Goal: Task Accomplishment & Management: Manage account settings

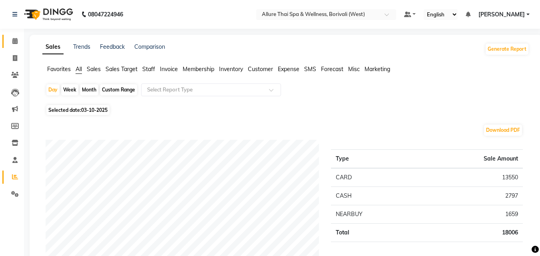
click at [18, 36] on link "Calendar" at bounding box center [11, 41] width 19 height 13
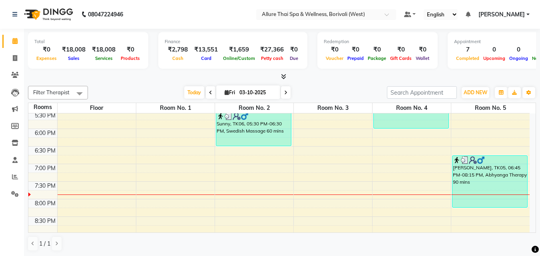
scroll to position [298, 0]
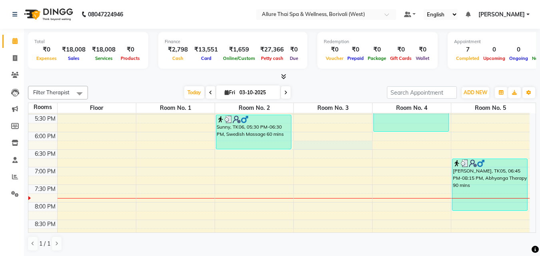
click at [322, 145] on div "9:00 AM 9:30 AM 10:00 AM 10:30 AM 11:00 AM 11:30 AM 12:00 PM 12:30 PM 1:00 PM 1…" at bounding box center [278, 79] width 501 height 527
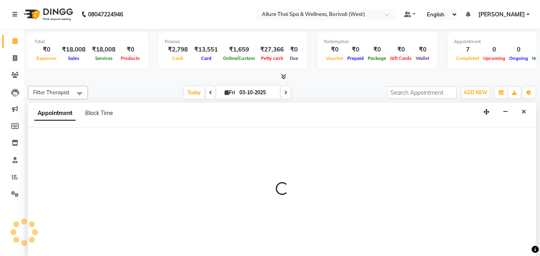
select select "1095"
select select "tentative"
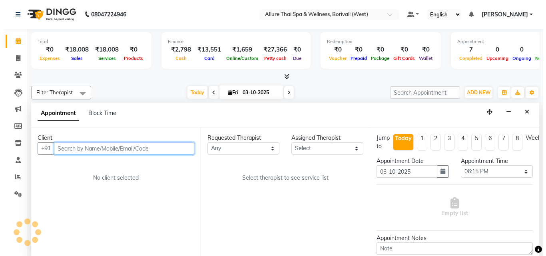
scroll to position [0, 0]
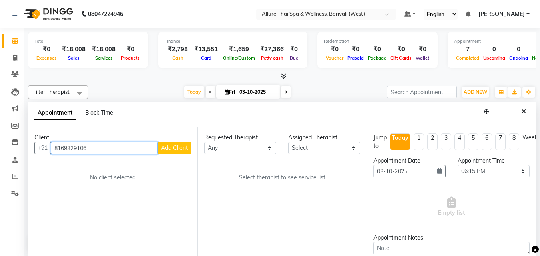
type input "8169329106"
click at [181, 147] on span "Add Client" at bounding box center [174, 147] width 27 height 7
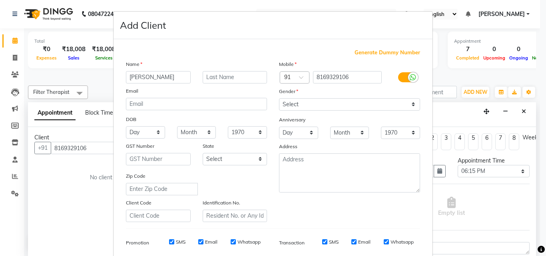
type input "Jayesh"
type input "Shah"
click at [309, 101] on select "Select Male Female Other Prefer Not To Say" at bounding box center [349, 104] width 141 height 12
select select "male"
click at [279, 98] on select "Select Male Female Other Prefer Not To Say" at bounding box center [349, 104] width 141 height 12
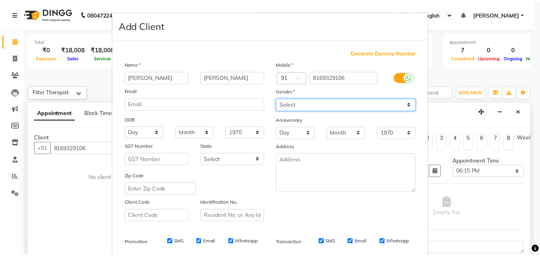
scroll to position [113, 0]
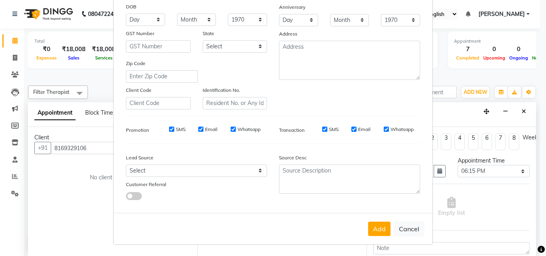
click at [171, 129] on input "SMS" at bounding box center [171, 129] width 5 height 5
checkbox input "false"
click at [179, 169] on select "Select Walk-in Referral Friend Advertisement Facebook JustDial Google Other Web…" at bounding box center [196, 171] width 141 height 12
select select "47572"
click at [126, 165] on select "Select Walk-in Referral Friend Advertisement Facebook JustDial Google Other Web…" at bounding box center [196, 171] width 141 height 12
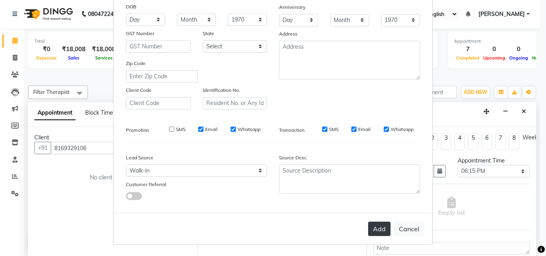
click at [374, 231] on button "Add" at bounding box center [379, 229] width 22 height 14
select select
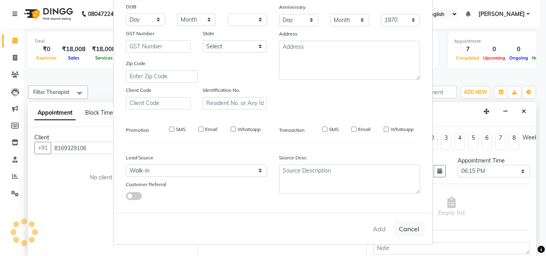
select select
checkbox input "false"
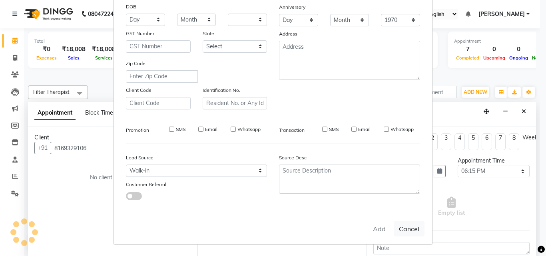
checkbox input "false"
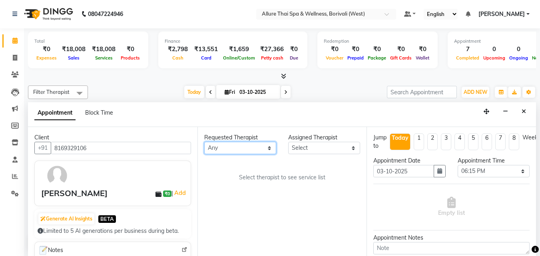
click at [243, 145] on select "Any Amy Dintei Nani Rebecca Rody Tharyee" at bounding box center [240, 148] width 72 height 12
select select "79062"
click at [204, 142] on select "Any Amy Dintei Nani Rebecca Rody Tharyee" at bounding box center [240, 148] width 72 height 12
select select "79062"
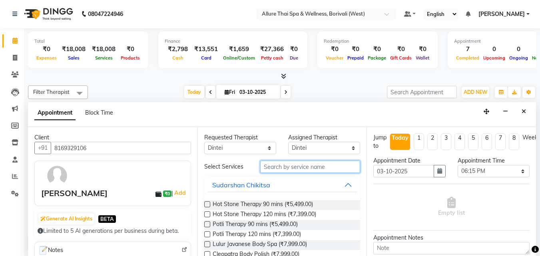
click at [292, 167] on input "text" at bounding box center [310, 167] width 100 height 12
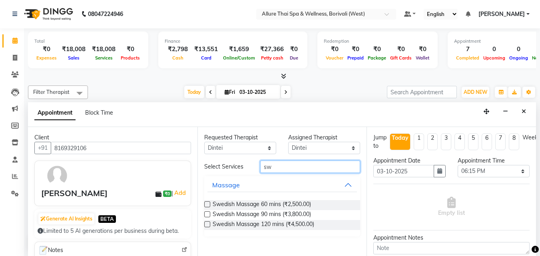
type input "s"
type input "dee"
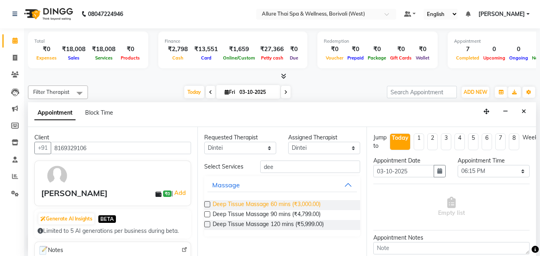
click at [290, 202] on span "Deep Tissue Massage 60 mins (₹3,000.00)" at bounding box center [267, 205] width 108 height 10
checkbox input "true"
select select "4285"
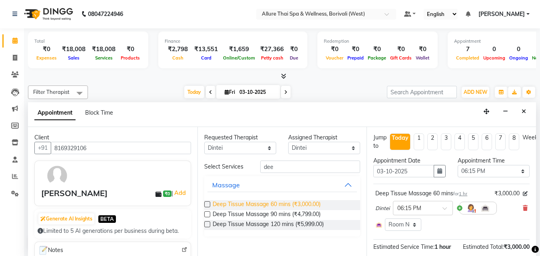
checkbox input "false"
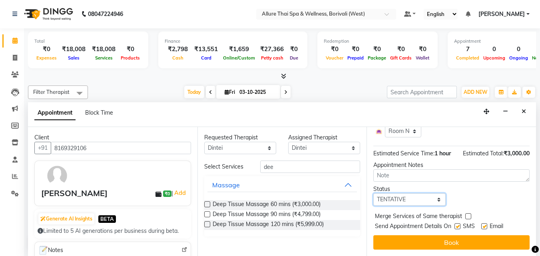
click at [406, 195] on select "Select TENTATIVE CONFIRM CHECK-IN UPCOMING" at bounding box center [409, 199] width 72 height 12
select select "check-in"
click at [373, 193] on select "Select TENTATIVE CONFIRM CHECK-IN UPCOMING" at bounding box center [409, 199] width 72 height 12
click at [459, 223] on label at bounding box center [457, 226] width 6 height 6
click at [459, 225] on input "checkbox" at bounding box center [456, 227] width 5 height 5
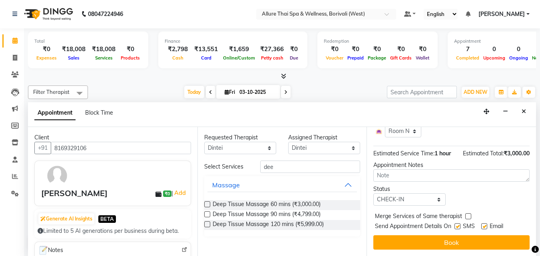
checkbox input "false"
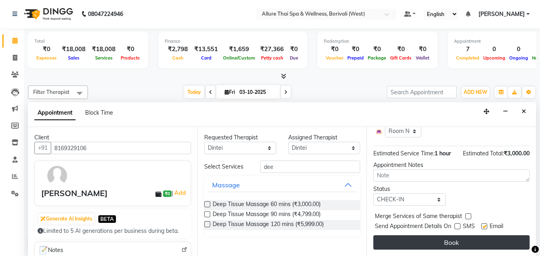
click at [452, 235] on button "Book" at bounding box center [451, 242] width 156 height 14
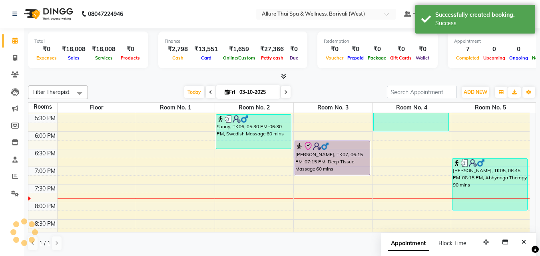
scroll to position [0, 0]
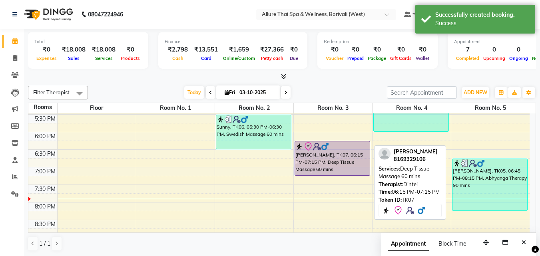
click at [318, 157] on div "[PERSON_NAME], TK07, 06:15 PM-07:15 PM, Deep Tissue Massage 60 mins" at bounding box center [332, 158] width 75 height 34
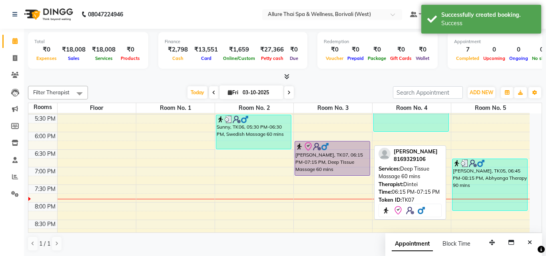
select select "8"
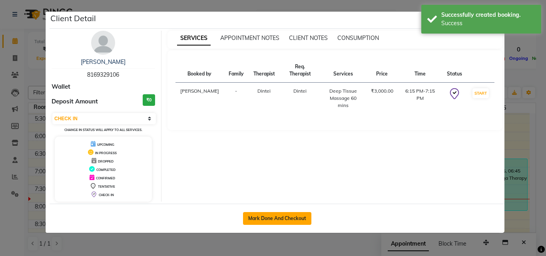
click at [286, 219] on button "Mark Done And Checkout" at bounding box center [277, 218] width 68 height 13
select select "service"
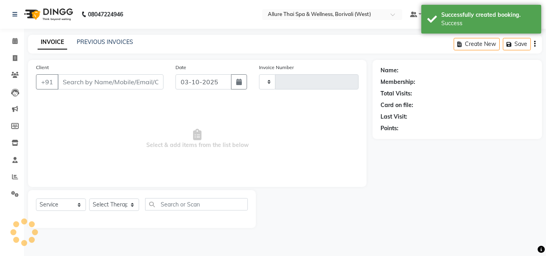
type input "1083"
select select "6772"
type input "8169329106"
select select "79062"
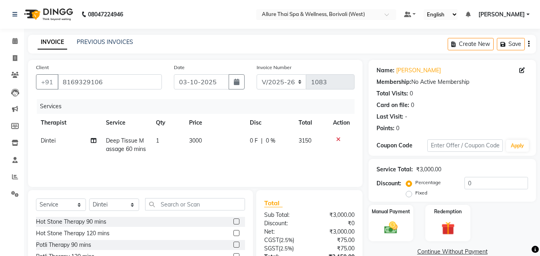
click at [415, 195] on label "Fixed" at bounding box center [421, 192] width 12 height 7
click at [408, 195] on input "Fixed" at bounding box center [411, 193] width 6 height 6
radio input "true"
click at [497, 182] on input "0" at bounding box center [496, 183] width 64 height 12
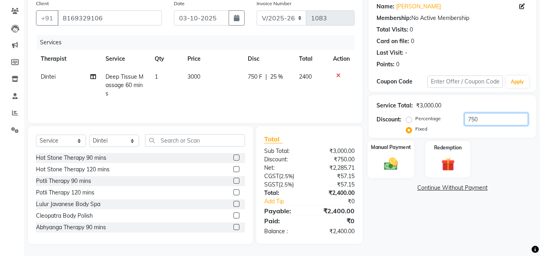
type input "750"
click at [392, 156] on img at bounding box center [391, 164] width 22 height 16
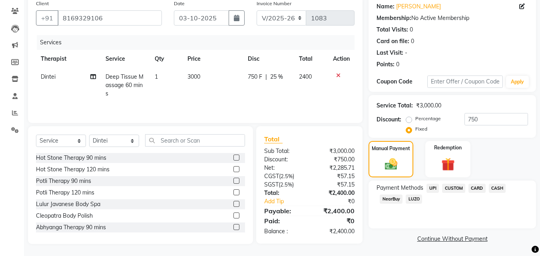
click at [497, 185] on span "CASH" at bounding box center [497, 188] width 17 height 9
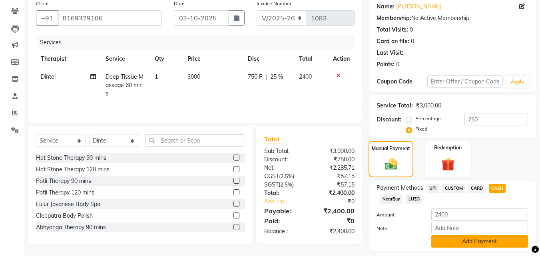
click at [463, 242] on button "Add Payment" at bounding box center [479, 241] width 97 height 12
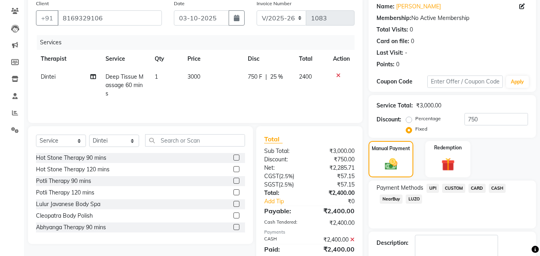
scroll to position [110, 0]
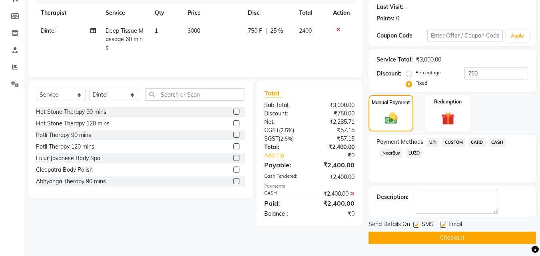
click at [417, 227] on label at bounding box center [416, 225] width 6 height 6
click at [417, 227] on input "checkbox" at bounding box center [415, 225] width 5 height 5
checkbox input "false"
click at [419, 241] on button "Checkout" at bounding box center [451, 238] width 167 height 12
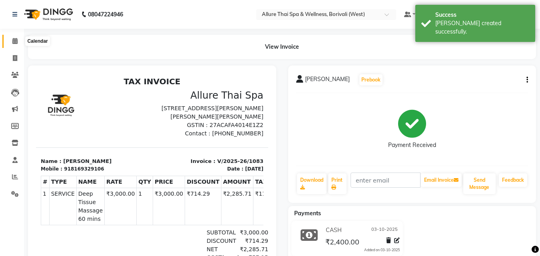
click at [12, 44] on span at bounding box center [15, 41] width 14 height 9
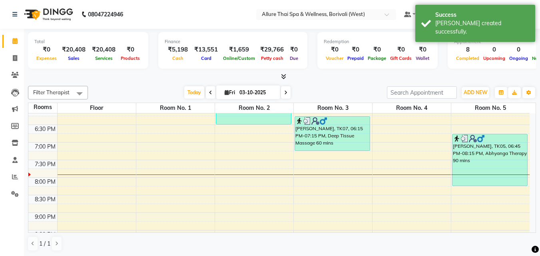
scroll to position [323, 0]
click at [247, 164] on div "9:00 AM 9:30 AM 10:00 AM 10:30 AM 11:00 AM 11:30 AM 12:00 PM 12:30 PM 1:00 PM 1…" at bounding box center [278, 54] width 501 height 527
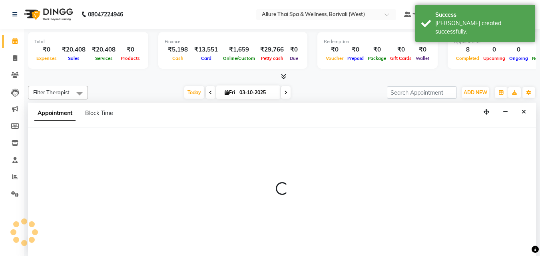
select select "1170"
select select "tentative"
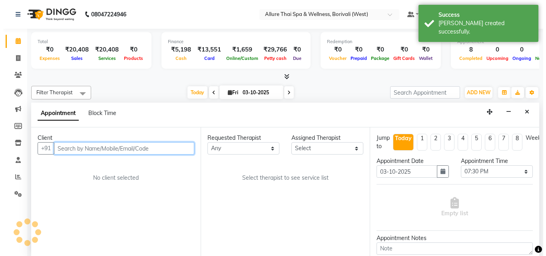
scroll to position [0, 0]
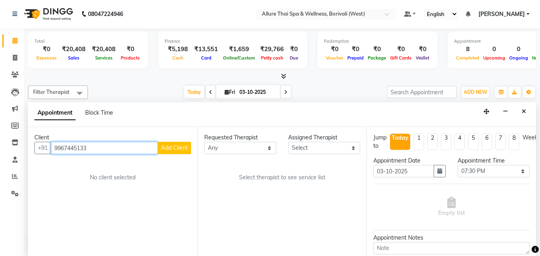
type input "9967445133"
click at [182, 149] on span "Add Client" at bounding box center [174, 147] width 27 height 7
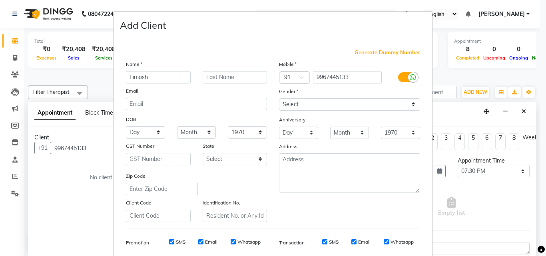
type input "Limosh"
type input "Pawar"
click at [293, 103] on select "Select Male Female Other Prefer Not To Say" at bounding box center [349, 104] width 141 height 12
select select "male"
click at [279, 98] on select "Select Male Female Other Prefer Not To Say" at bounding box center [349, 104] width 141 height 12
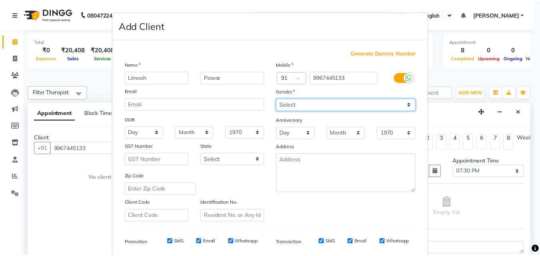
scroll to position [113, 0]
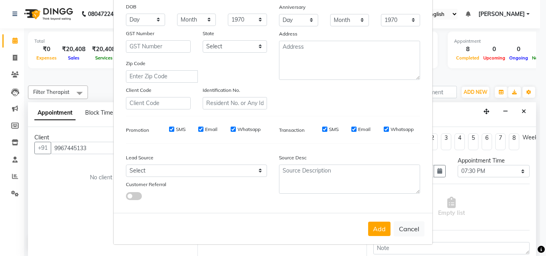
click at [169, 129] on input "SMS" at bounding box center [171, 129] width 5 height 5
checkbox input "false"
click at [181, 167] on select "Select Walk-in Referral Friend Advertisement Facebook JustDial Google Other Web…" at bounding box center [196, 171] width 141 height 12
select select "47580"
click at [126, 165] on select "Select Walk-in Referral Friend Advertisement Facebook JustDial Google Other Web…" at bounding box center [196, 171] width 141 height 12
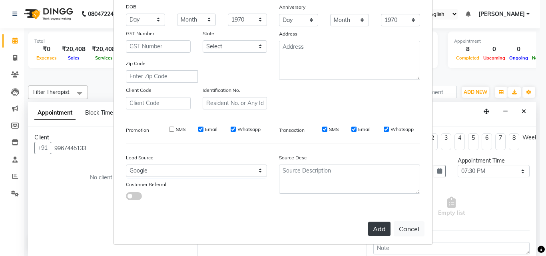
click at [381, 227] on button "Add" at bounding box center [379, 229] width 22 height 14
select select
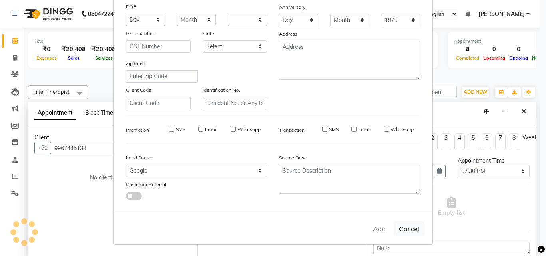
select select
checkbox input "false"
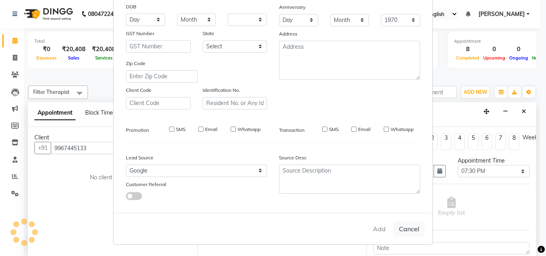
checkbox input "false"
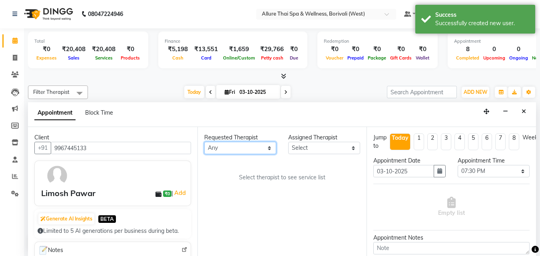
click at [250, 144] on select "Any Amy Dintei Nani Rebecca Rody Tharyee" at bounding box center [240, 148] width 72 height 12
select select "84054"
click at [204, 142] on select "Any Amy Dintei Nani Rebecca Rody Tharyee" at bounding box center [240, 148] width 72 height 12
select select "84054"
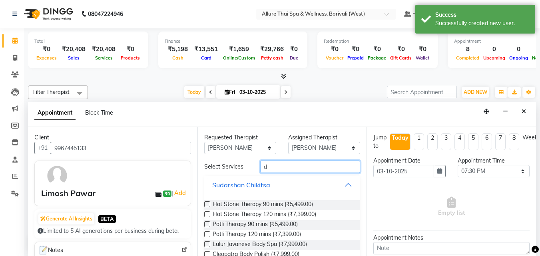
click at [277, 167] on input "d" at bounding box center [310, 167] width 100 height 12
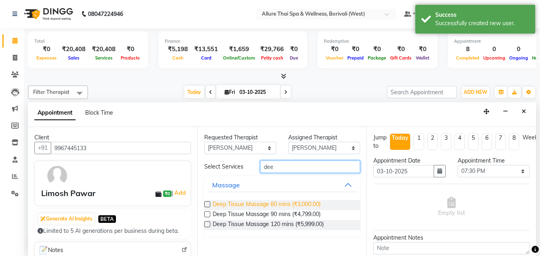
type input "dee"
click at [283, 203] on span "Deep Tissue Massage 60 mins (₹3,000.00)" at bounding box center [267, 205] width 108 height 10
checkbox input "true"
select select "4284"
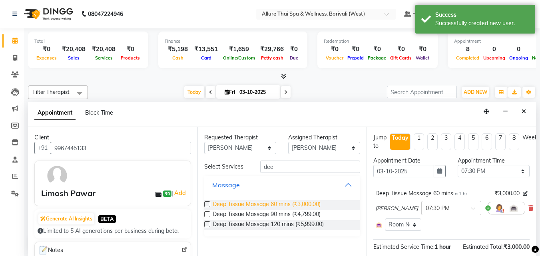
checkbox input "false"
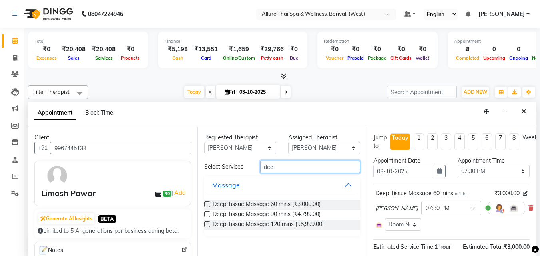
click at [284, 169] on input "dee" at bounding box center [310, 167] width 100 height 12
type input "d"
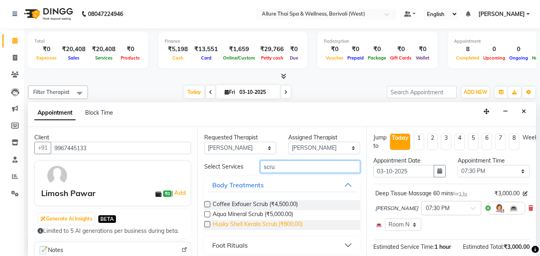
scroll to position [4, 0]
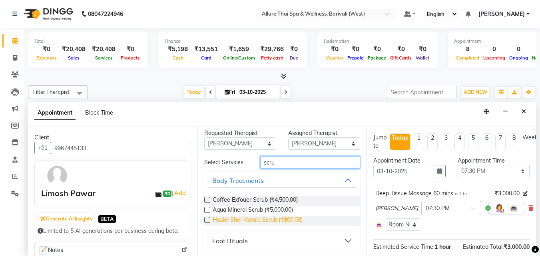
type input "scru"
click at [292, 219] on span "Husky Shell Kerala Scrub (₹800.00)" at bounding box center [258, 221] width 90 height 10
checkbox input "true"
select select "4284"
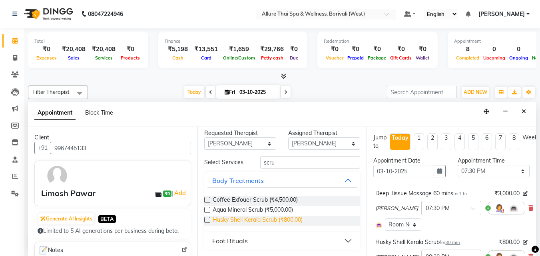
click at [292, 219] on span "Husky Shell Kerala Scrub (₹800.00)" at bounding box center [258, 221] width 90 height 10
checkbox input "true"
select select "4284"
checkbox input "false"
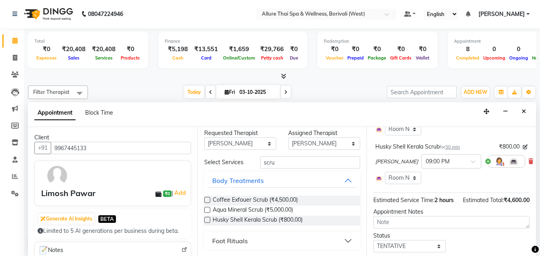
scroll to position [205, 0]
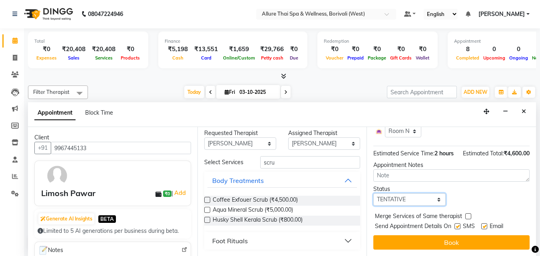
click at [415, 193] on select "Select TENTATIVE CONFIRM CHECK-IN UPCOMING" at bounding box center [409, 199] width 72 height 12
select select "check-in"
click at [373, 193] on select "Select TENTATIVE CONFIRM CHECK-IN UPCOMING" at bounding box center [409, 199] width 72 height 12
click at [457, 223] on label at bounding box center [457, 226] width 6 height 6
click at [457, 225] on input "checkbox" at bounding box center [456, 227] width 5 height 5
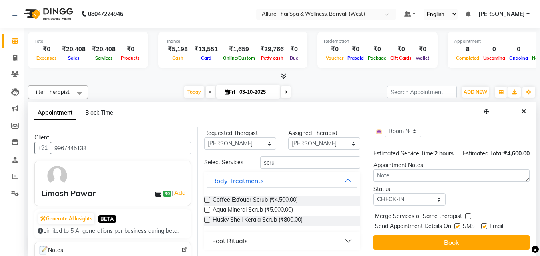
checkbox input "false"
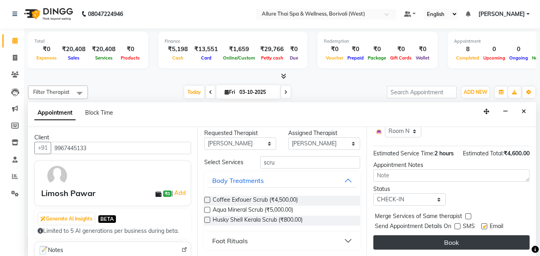
click at [442, 235] on button "Book" at bounding box center [451, 242] width 156 height 14
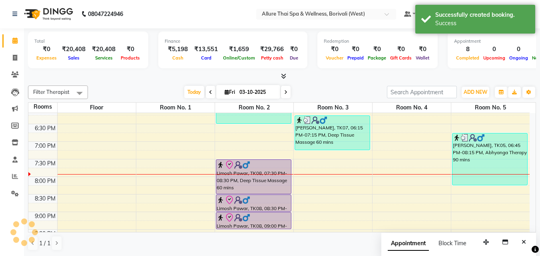
scroll to position [0, 0]
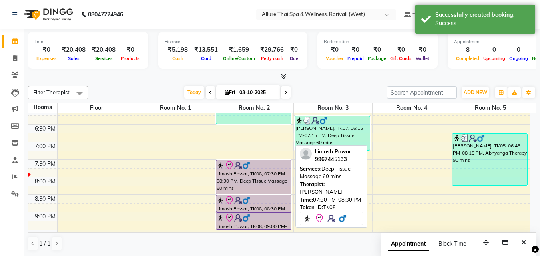
click at [259, 185] on div "Limosh Pawar, TK08, 07:30 PM-08:30 PM, Deep Tissue Massage 60 mins" at bounding box center [253, 177] width 75 height 34
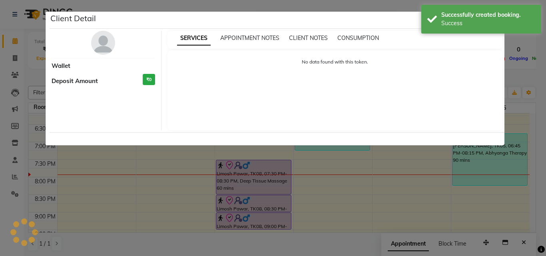
select select "8"
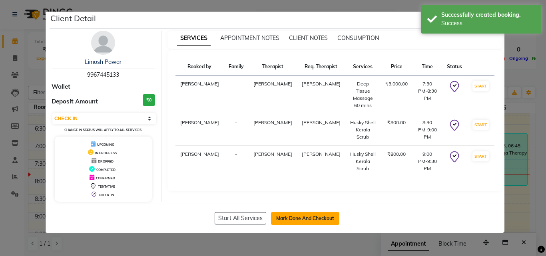
click at [313, 216] on button "Mark Done And Checkout" at bounding box center [305, 218] width 68 height 13
select select "service"
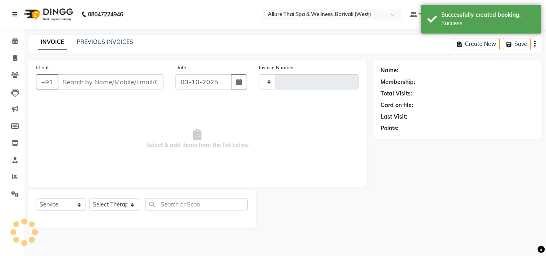
type input "1084"
select select "6772"
type input "9967445133"
select select "84054"
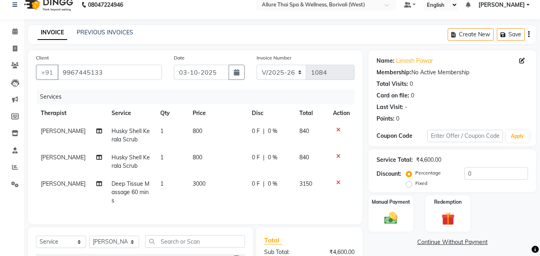
scroll to position [9, 0]
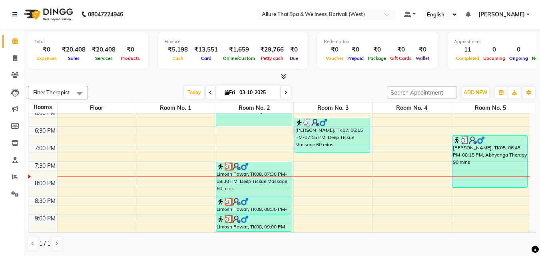
scroll to position [383, 0]
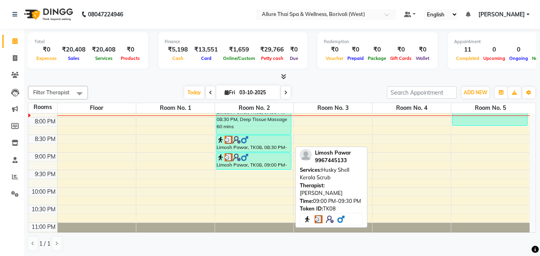
click at [252, 163] on div "Limosh Pawar, TK08, 09:00 PM-09:30 PM, Husky Shell Kerala Scrub" at bounding box center [253, 161] width 75 height 16
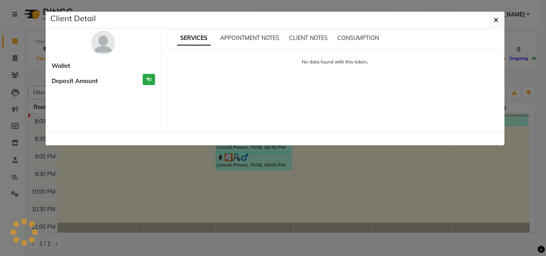
select select "3"
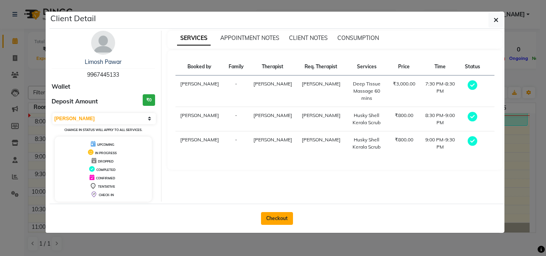
click at [284, 218] on button "Checkout" at bounding box center [277, 218] width 32 height 13
select select "service"
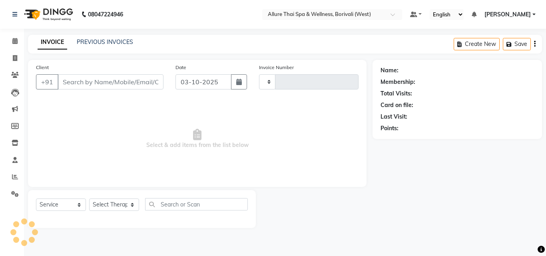
type input "1084"
select select "6772"
type input "9967445133"
select select "84054"
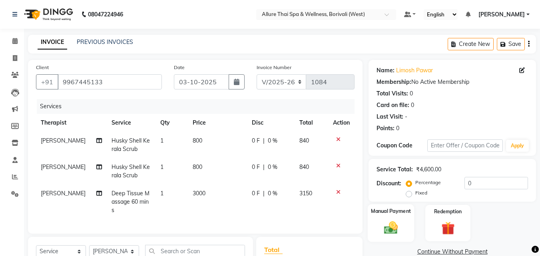
click at [394, 223] on img at bounding box center [391, 228] width 22 height 16
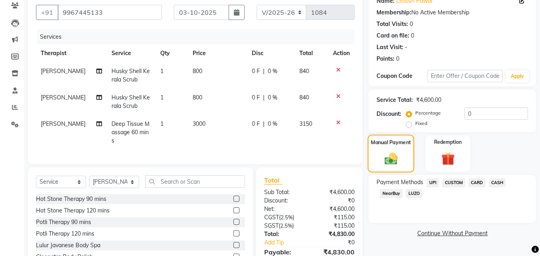
scroll to position [72, 0]
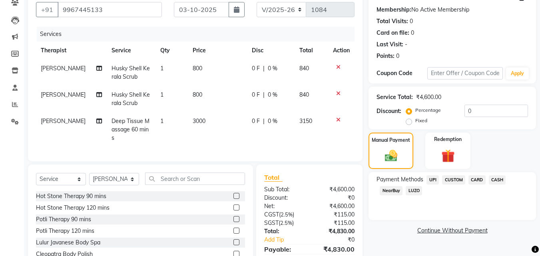
click at [479, 176] on span "CARD" at bounding box center [476, 179] width 17 height 9
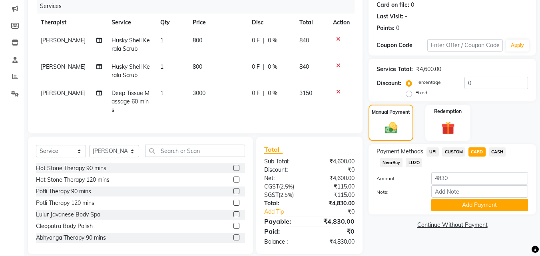
scroll to position [101, 0]
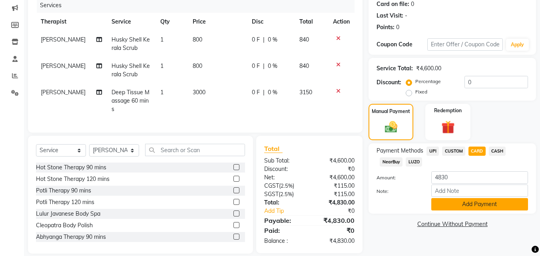
click at [470, 201] on button "Add Payment" at bounding box center [479, 204] width 97 height 12
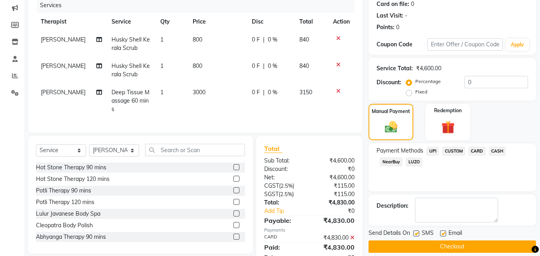
scroll to position [133, 0]
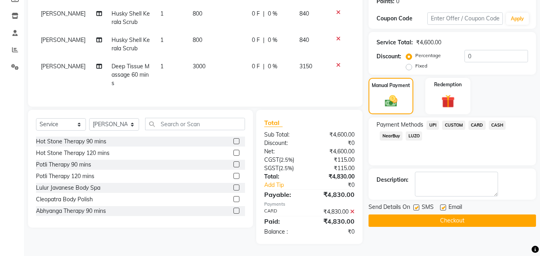
click at [418, 205] on label at bounding box center [416, 208] width 6 height 6
click at [418, 205] on input "checkbox" at bounding box center [415, 207] width 5 height 5
checkbox input "false"
click at [69, 127] on select "Select Service Product Membership Package Voucher Prepaid Gift Card" at bounding box center [61, 124] width 50 height 12
click at [36, 118] on select "Select Service Product Membership Package Voucher Prepaid Gift Card" at bounding box center [61, 124] width 50 height 12
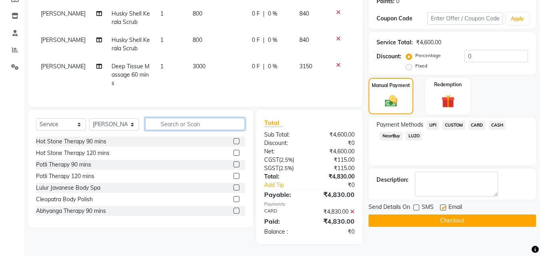
click at [170, 124] on input "text" at bounding box center [195, 124] width 100 height 12
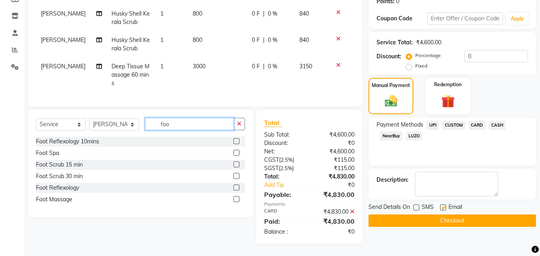
type input "foo"
click at [237, 199] on label at bounding box center [236, 199] width 6 height 6
click at [237, 199] on input "checkbox" at bounding box center [235, 199] width 5 height 5
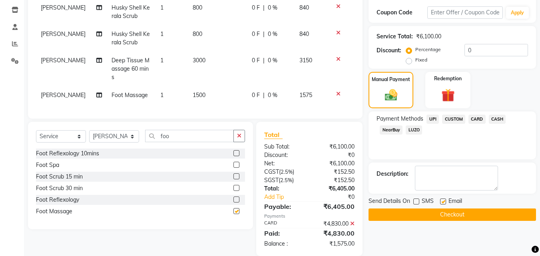
checkbox input "false"
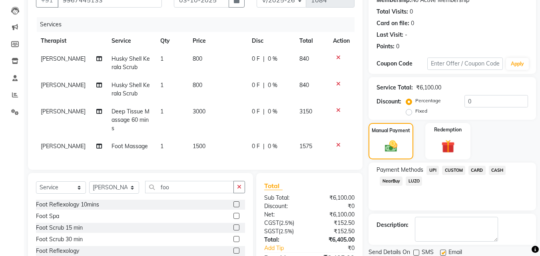
scroll to position [82, 0]
click at [415, 111] on label "Fixed" at bounding box center [421, 111] width 12 height 7
click at [410, 111] on input "Fixed" at bounding box center [411, 112] width 6 height 6
radio input "true"
click at [501, 106] on input "0" at bounding box center [496, 101] width 64 height 12
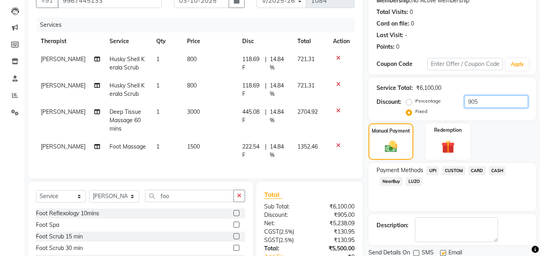
scroll to position [159, 0]
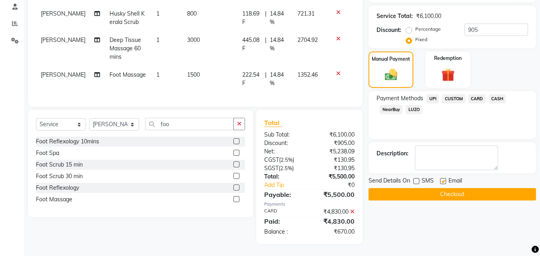
click at [473, 95] on span "CARD" at bounding box center [476, 98] width 17 height 9
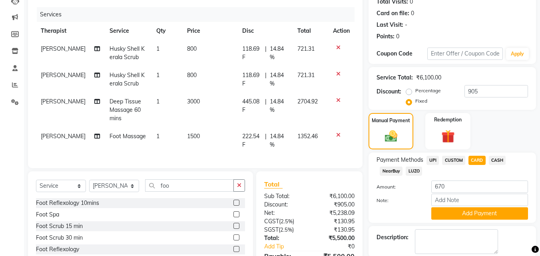
scroll to position [91, 0]
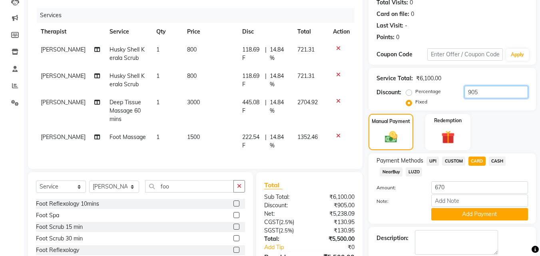
click at [487, 95] on input "905" at bounding box center [496, 92] width 64 height 12
type input "9"
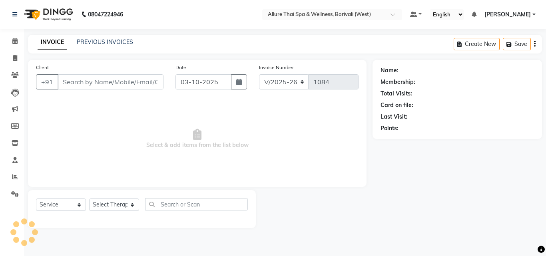
select select "6772"
select select "service"
type input "9967445133"
select select "84054"
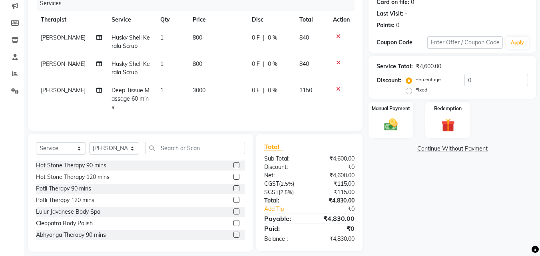
scroll to position [103, 0]
click at [189, 152] on input "text" at bounding box center [195, 147] width 100 height 12
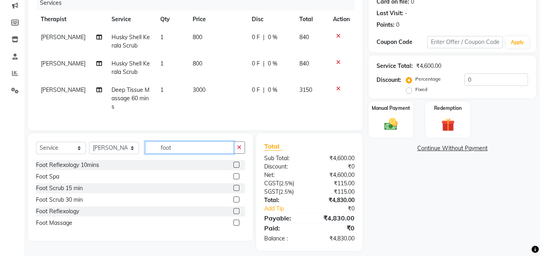
type input "foot"
click at [236, 226] on label at bounding box center [236, 223] width 6 height 6
click at [236, 226] on input "checkbox" at bounding box center [235, 223] width 5 height 5
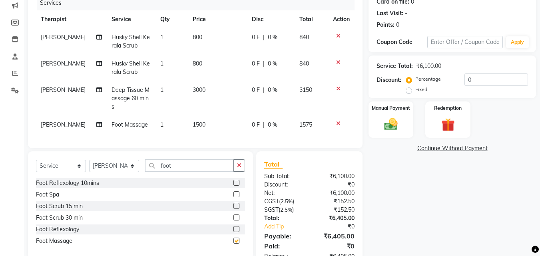
checkbox input "false"
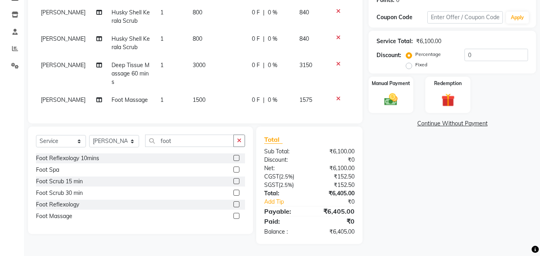
click at [415, 61] on label "Fixed" at bounding box center [421, 64] width 12 height 7
click at [411, 62] on input "Fixed" at bounding box center [411, 65] width 6 height 6
radio input "true"
click at [400, 83] on div "Manual Payment" at bounding box center [391, 95] width 47 height 38
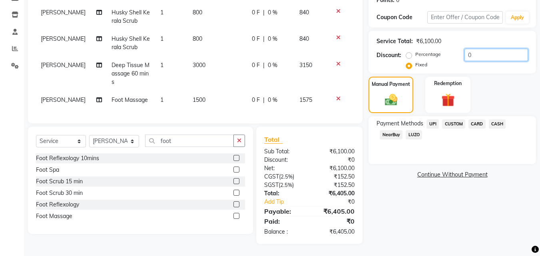
click at [477, 49] on input "0" at bounding box center [496, 55] width 64 height 12
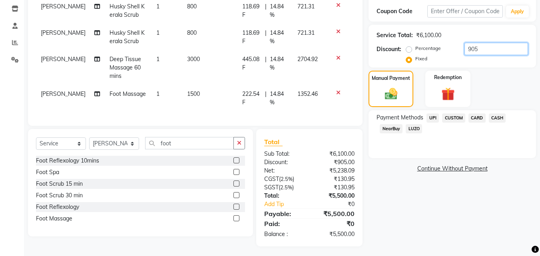
type input "905"
click at [480, 115] on span "CARD" at bounding box center [476, 117] width 17 height 9
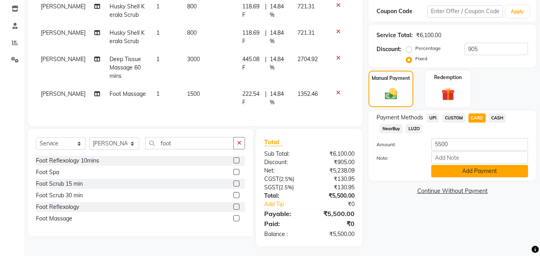
click at [470, 168] on button "Add Payment" at bounding box center [479, 171] width 97 height 12
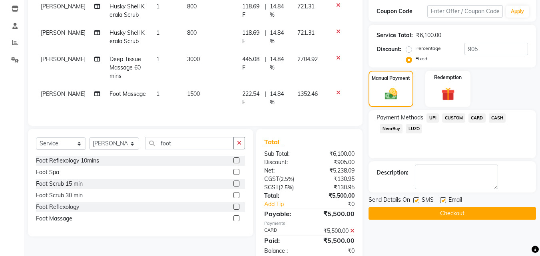
scroll to position [159, 0]
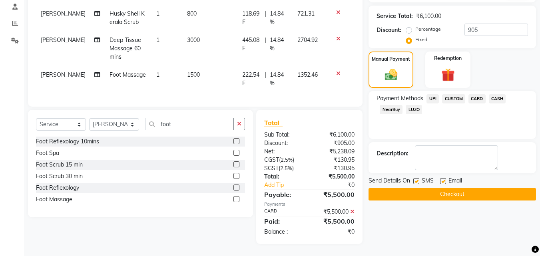
click at [417, 178] on label at bounding box center [416, 181] width 6 height 6
click at [417, 179] on input "checkbox" at bounding box center [415, 181] width 5 height 5
checkbox input "false"
click at [428, 188] on button "Checkout" at bounding box center [451, 194] width 167 height 12
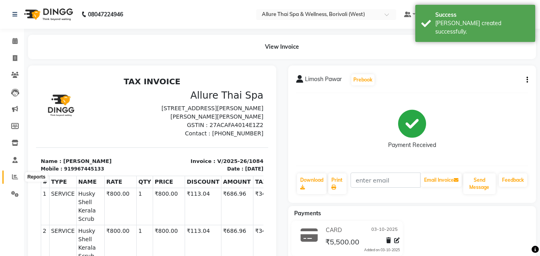
click at [15, 175] on icon at bounding box center [15, 177] width 6 height 6
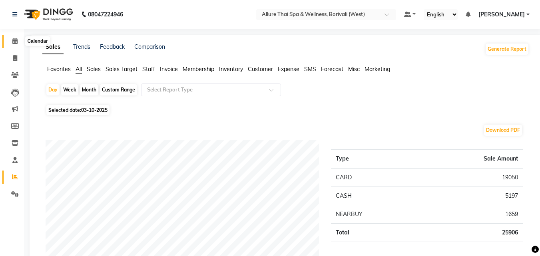
click at [16, 41] on icon at bounding box center [14, 41] width 5 height 6
